Goal: Task Accomplishment & Management: Manage account settings

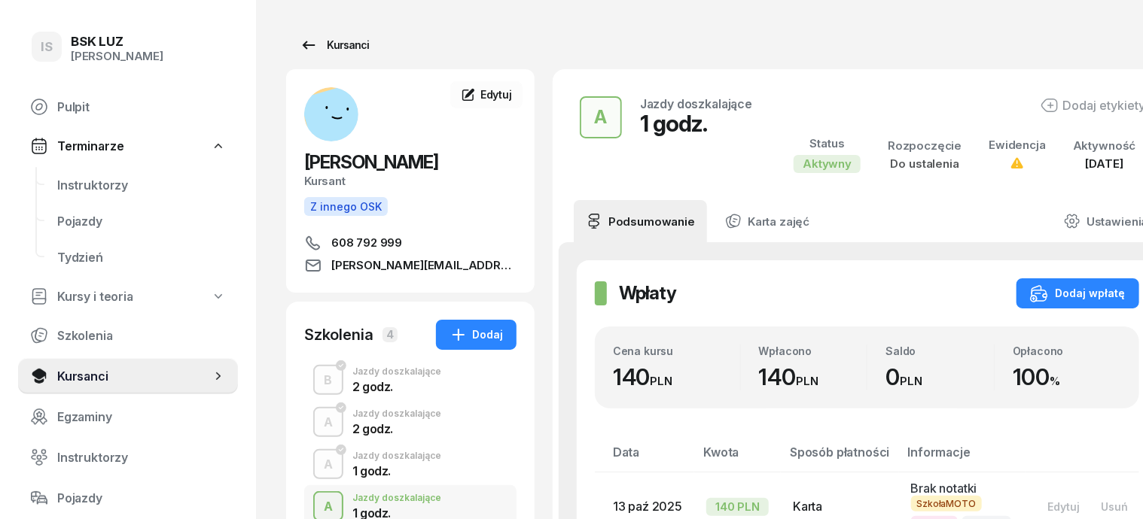
click at [323, 39] on div "Kursanci" at bounding box center [334, 45] width 69 height 18
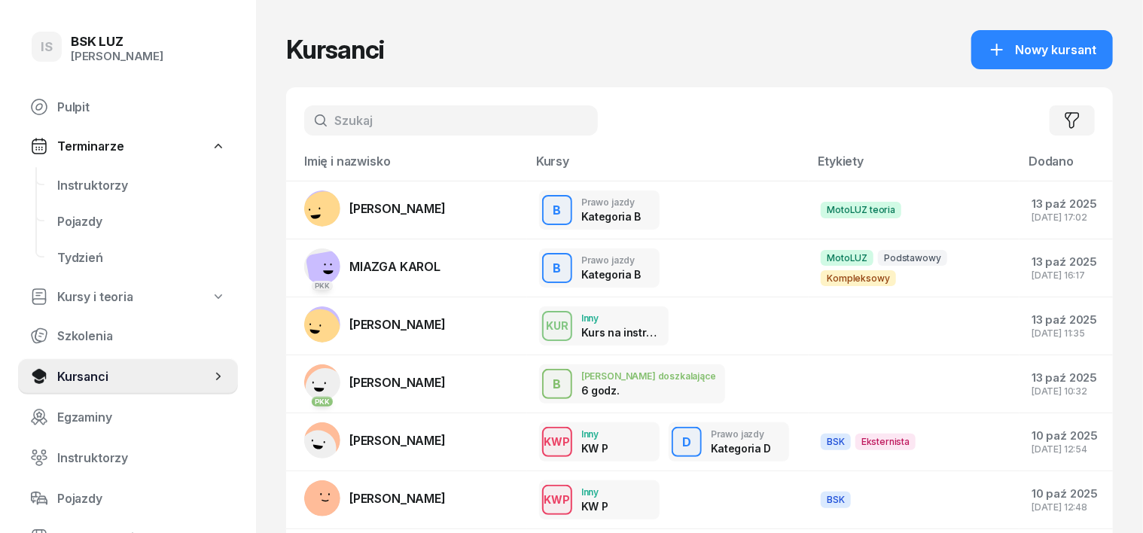
drag, startPoint x: 316, startPoint y: 114, endPoint x: 320, endPoint y: 105, distance: 9.8
click at [317, 111] on input "text" at bounding box center [451, 120] width 294 height 30
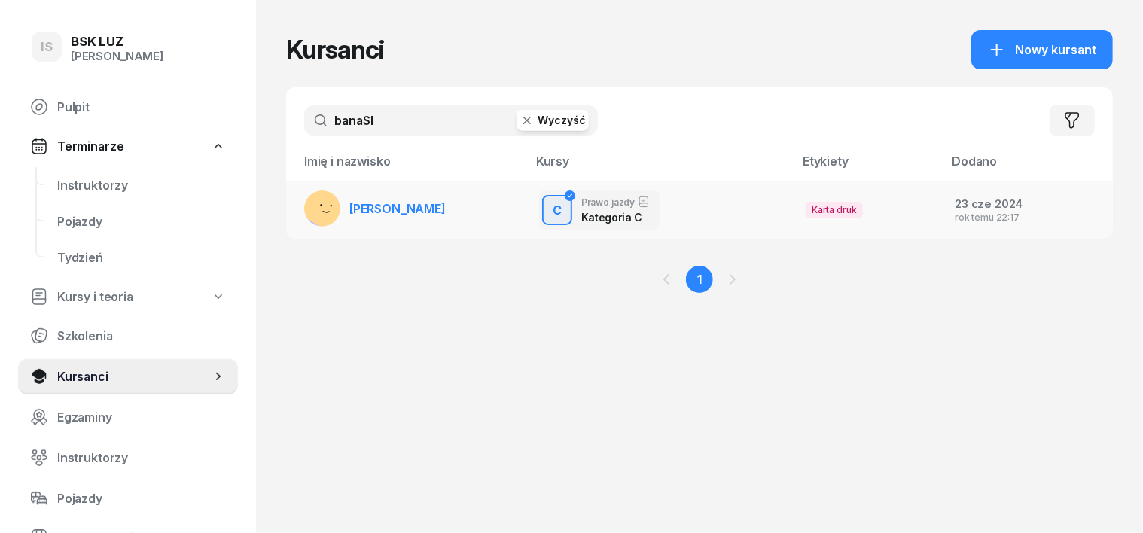
type input "banaSI"
click at [297, 211] on g at bounding box center [326, 204] width 59 height 59
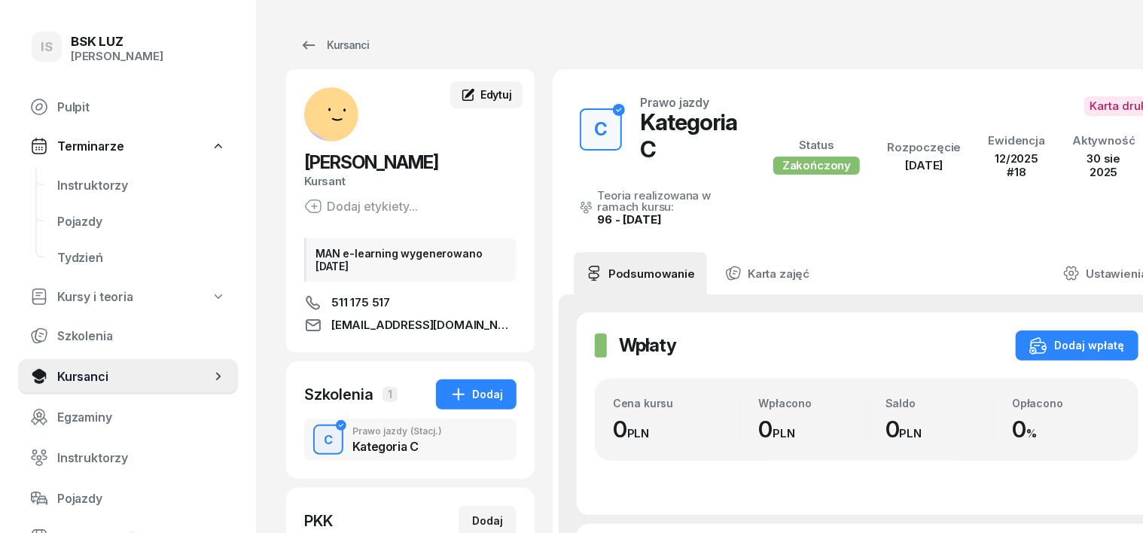
click at [480, 92] on span "Edytuj" at bounding box center [496, 94] width 32 height 13
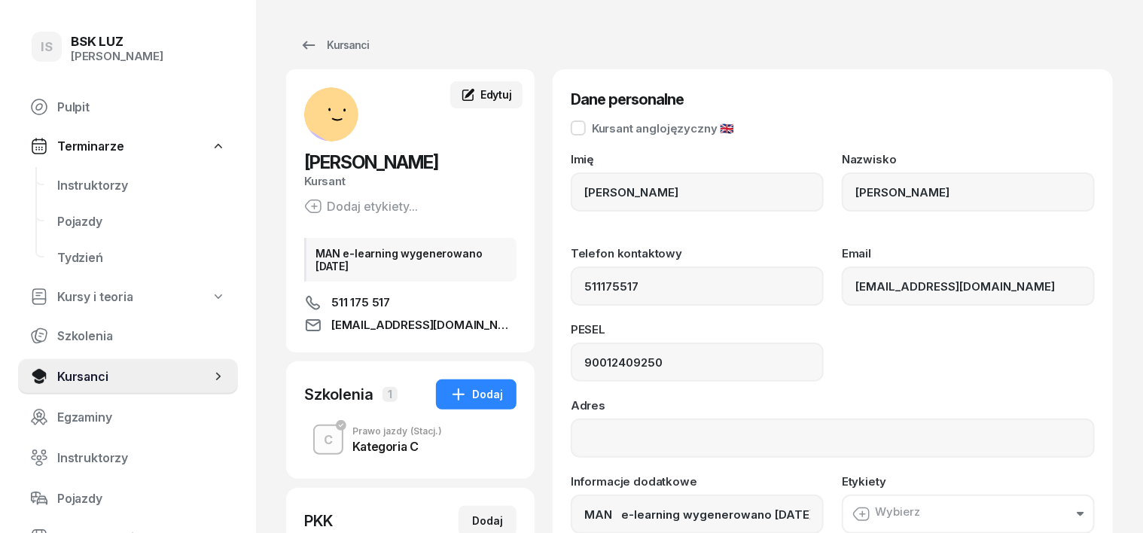
type input "511 175 517"
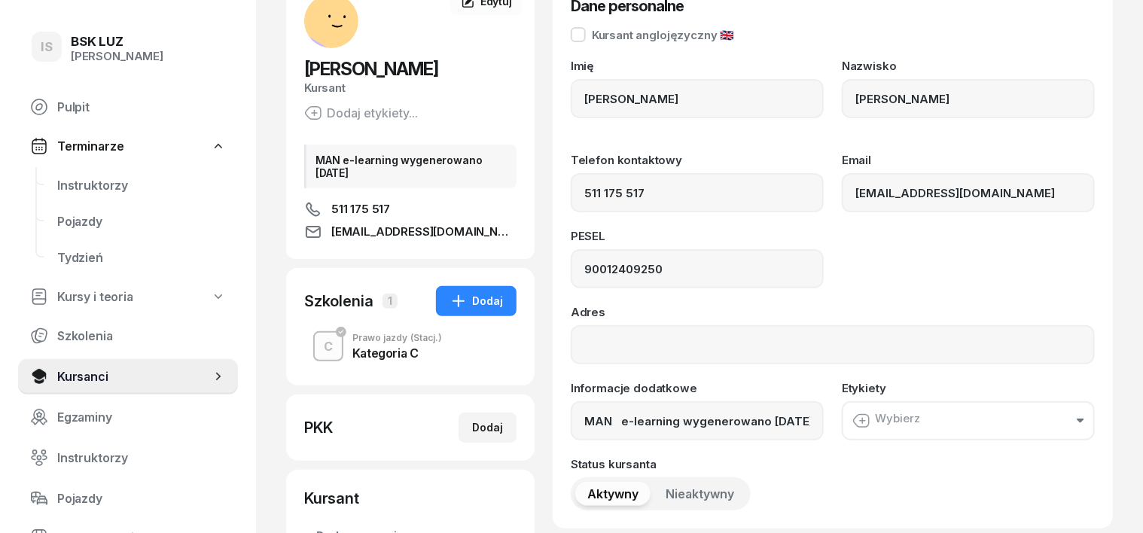
scroll to position [188, 0]
